Goal: Information Seeking & Learning: Understand process/instructions

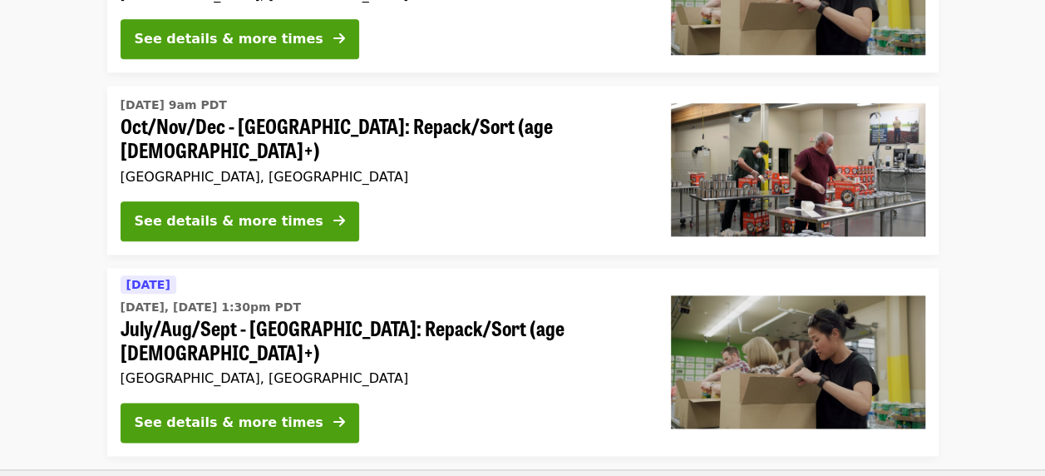
scroll to position [908, 0]
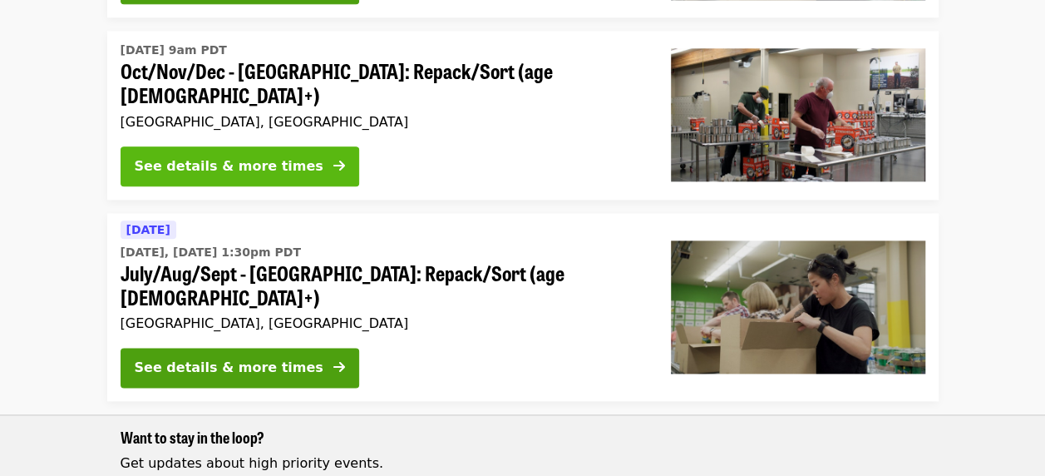
click at [200, 146] on button "See details & more times" at bounding box center [240, 166] width 239 height 40
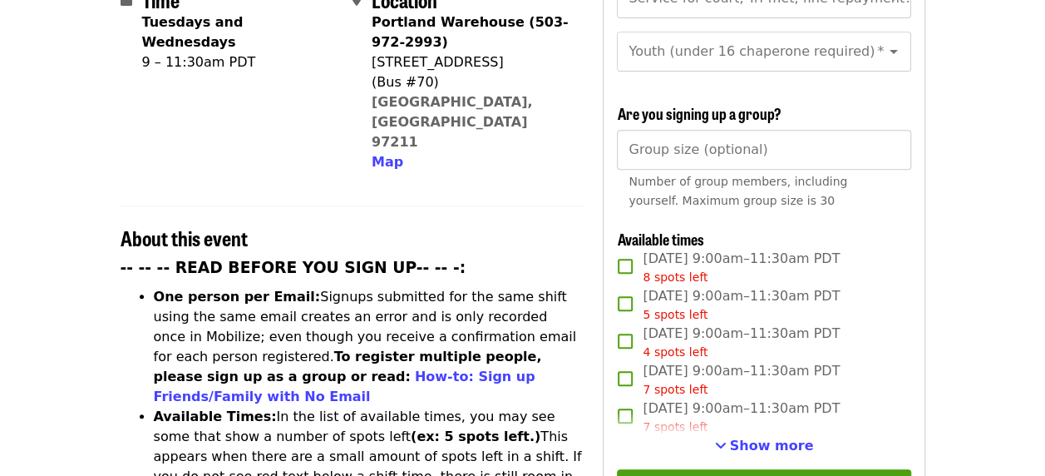
scroll to position [476, 0]
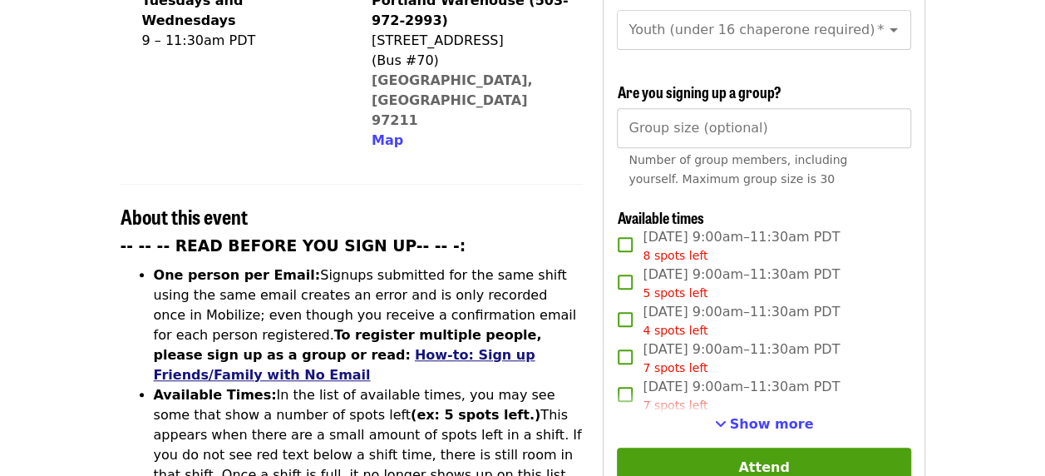
click at [215, 347] on link "How-to: Sign up Friends/Family with No Email" at bounding box center [345, 365] width 382 height 36
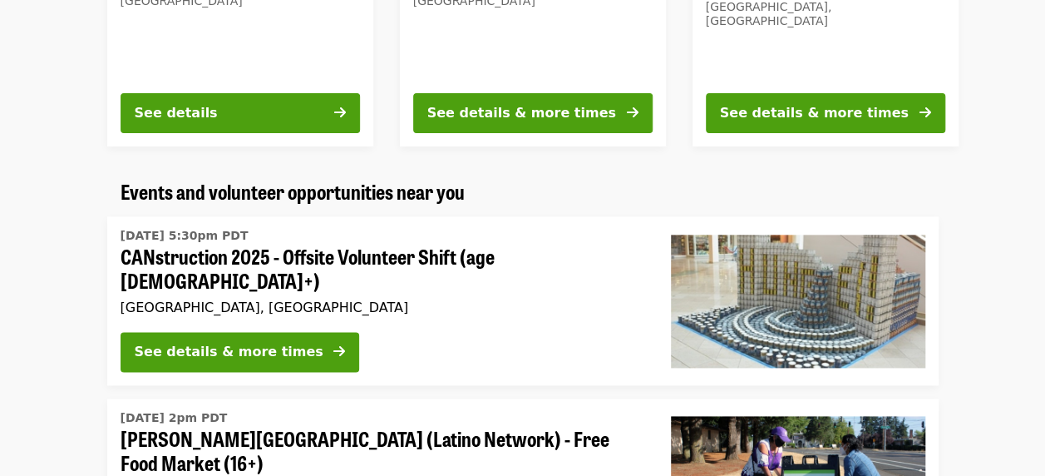
scroll to position [897, 0]
